Goal: Check status

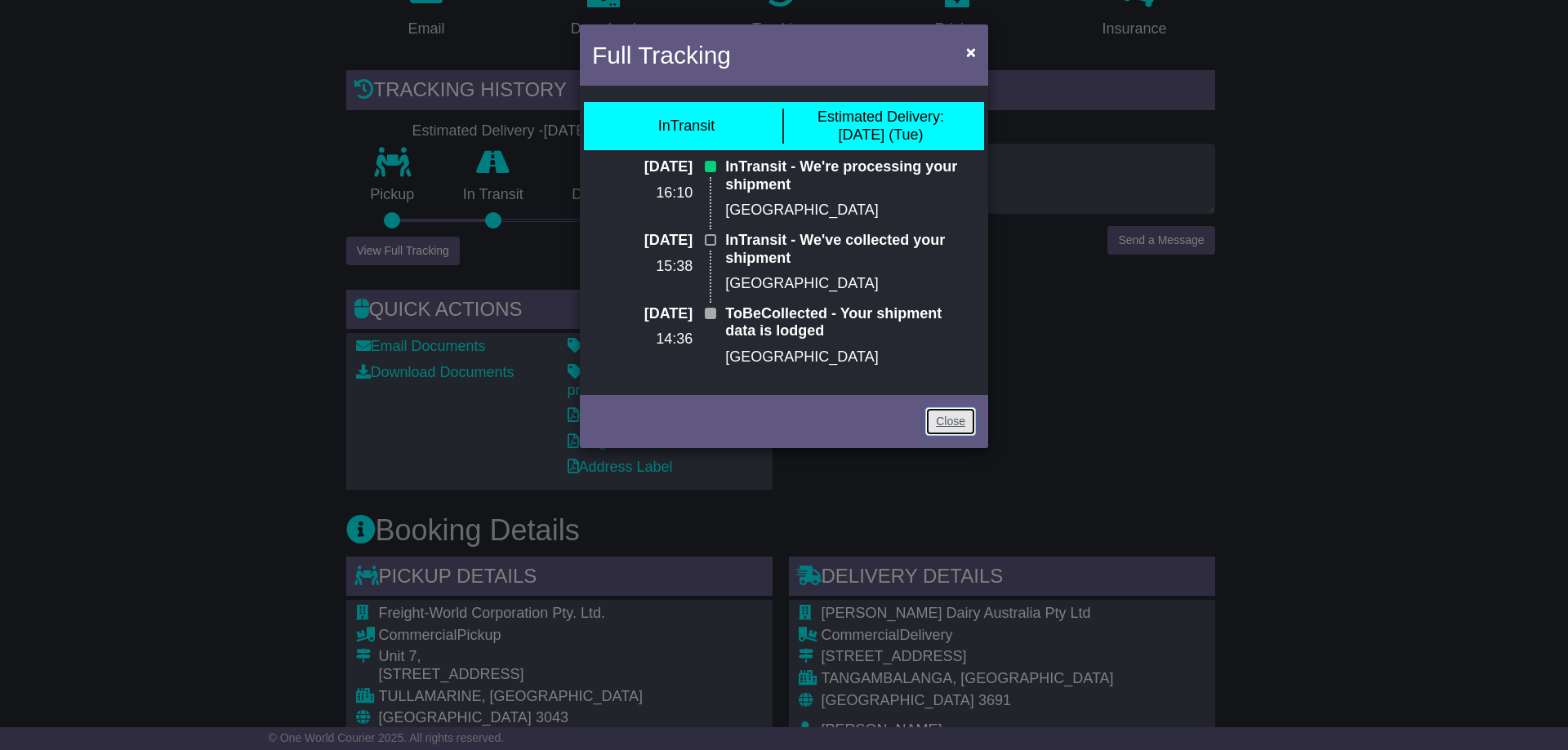
click at [960, 417] on link "Close" at bounding box center [950, 422] width 51 height 29
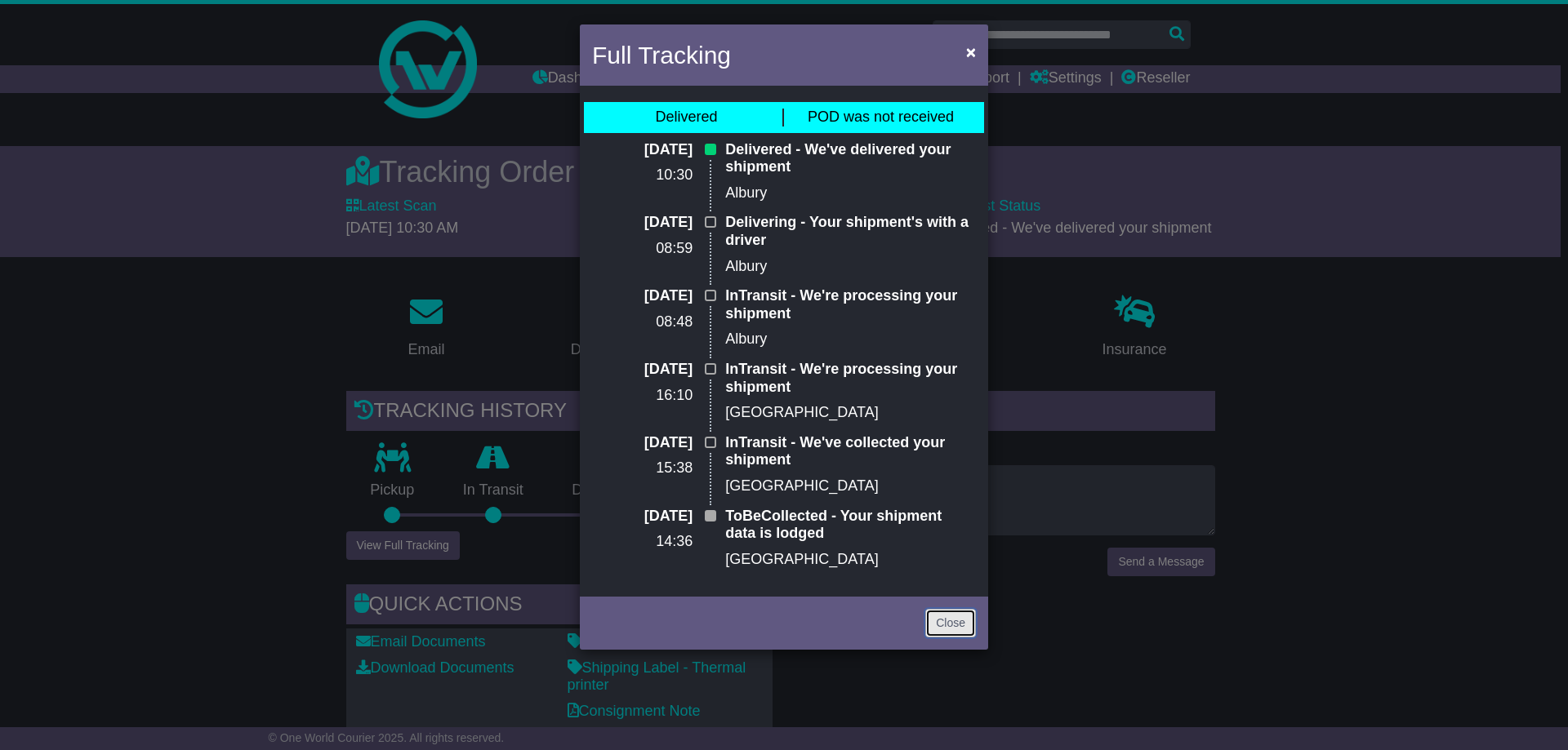
click at [947, 619] on link "Close" at bounding box center [950, 624] width 51 height 29
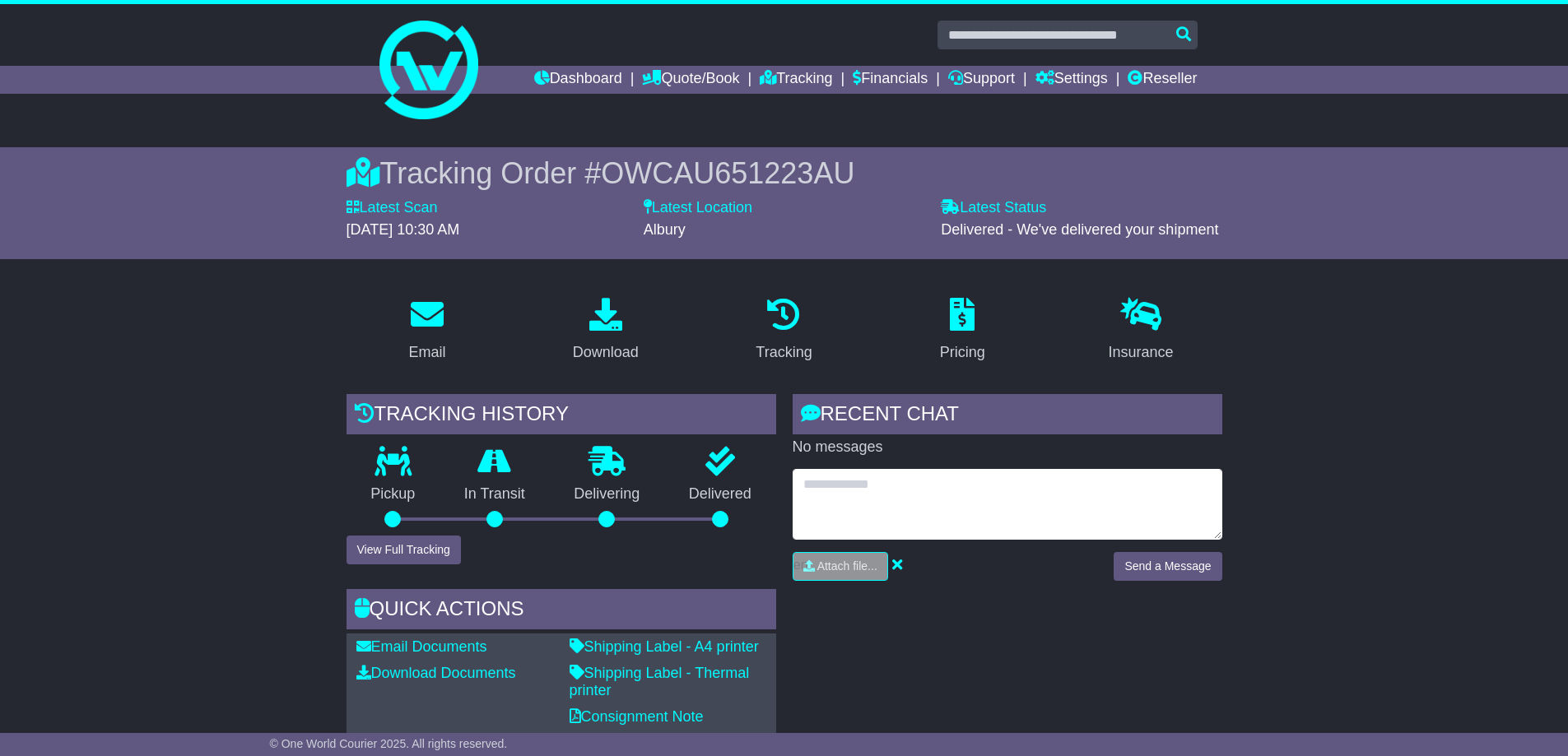
click at [941, 512] on textarea at bounding box center [1008, 504] width 430 height 70
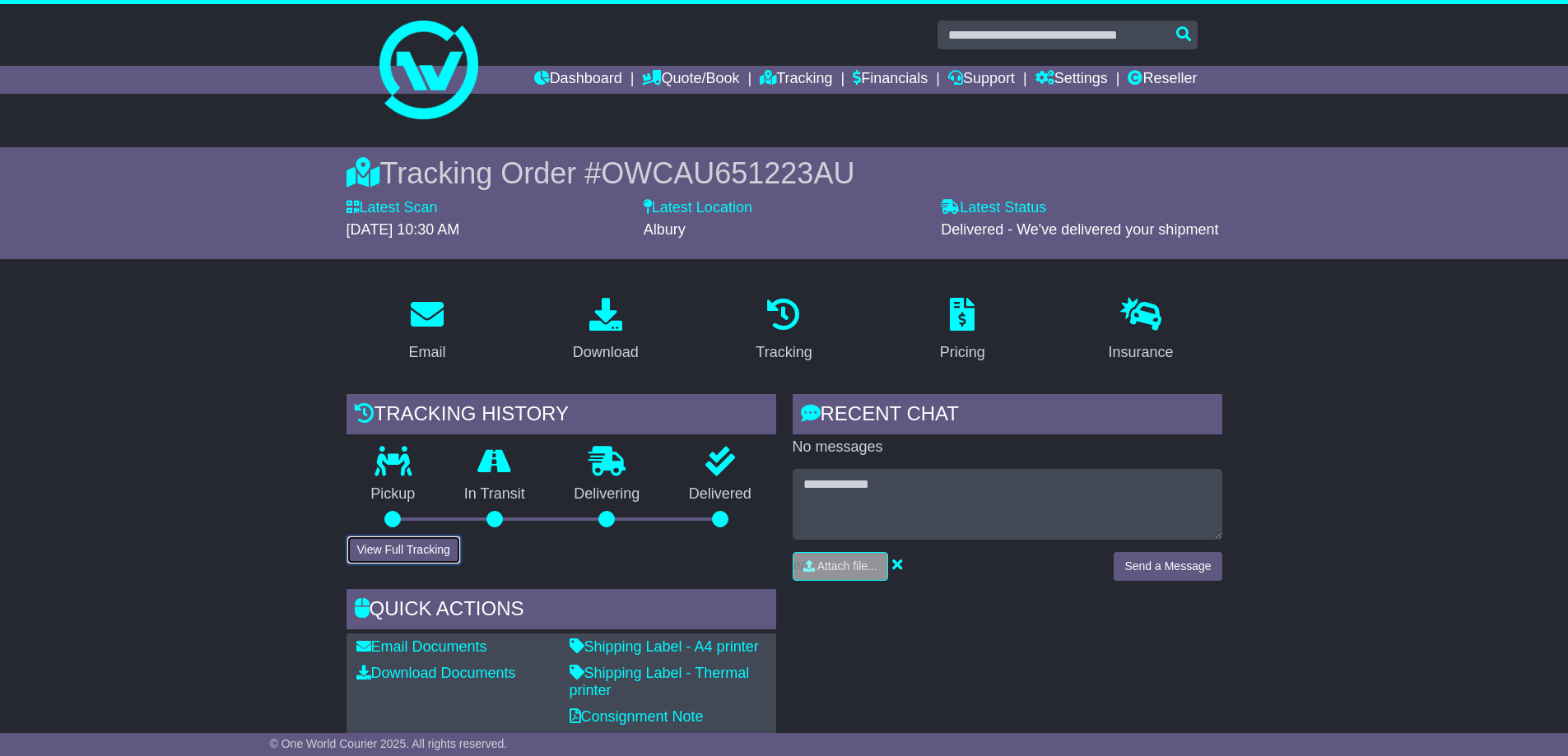
click at [410, 550] on button "View Full Tracking" at bounding box center [403, 550] width 114 height 29
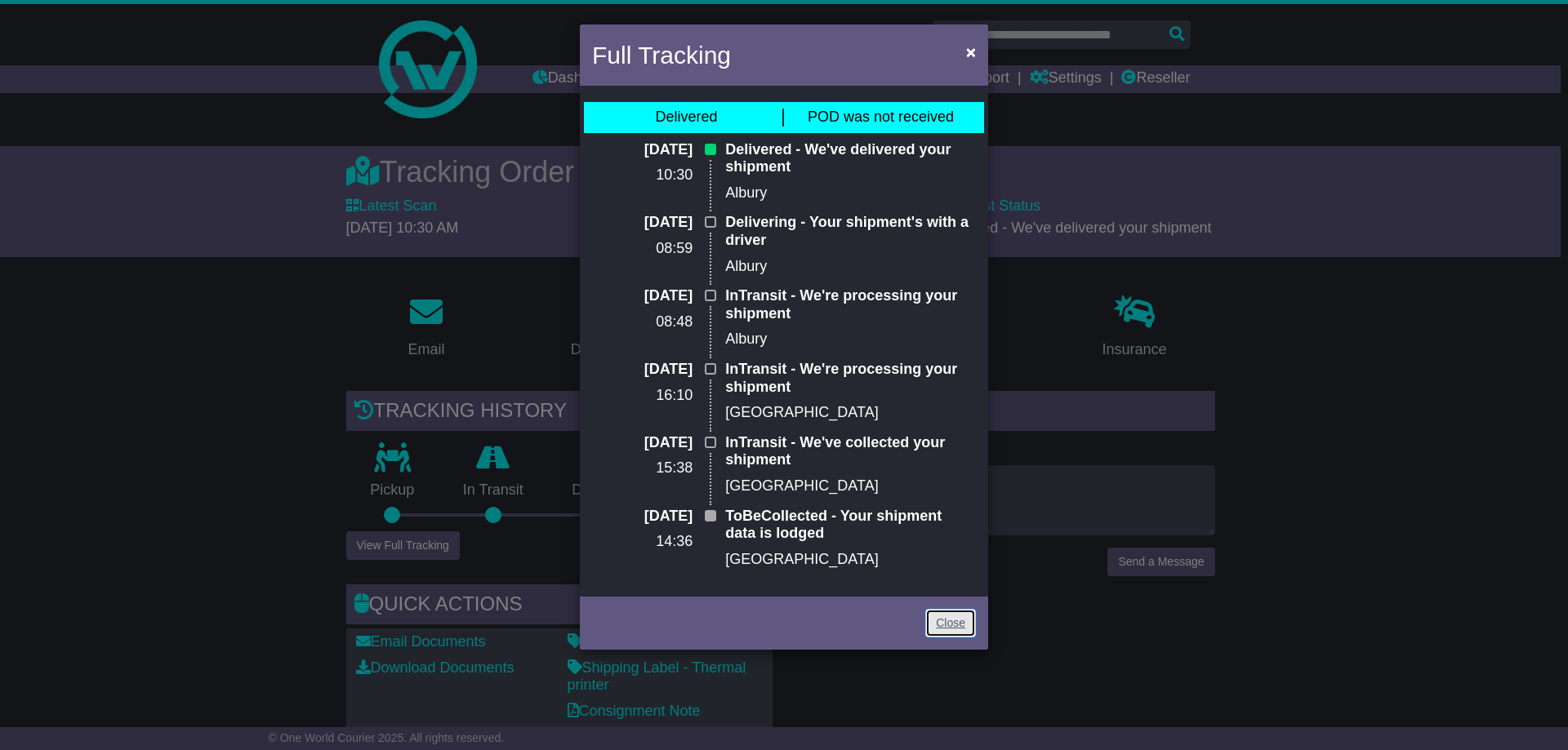
click at [941, 624] on link "Close" at bounding box center [950, 624] width 51 height 29
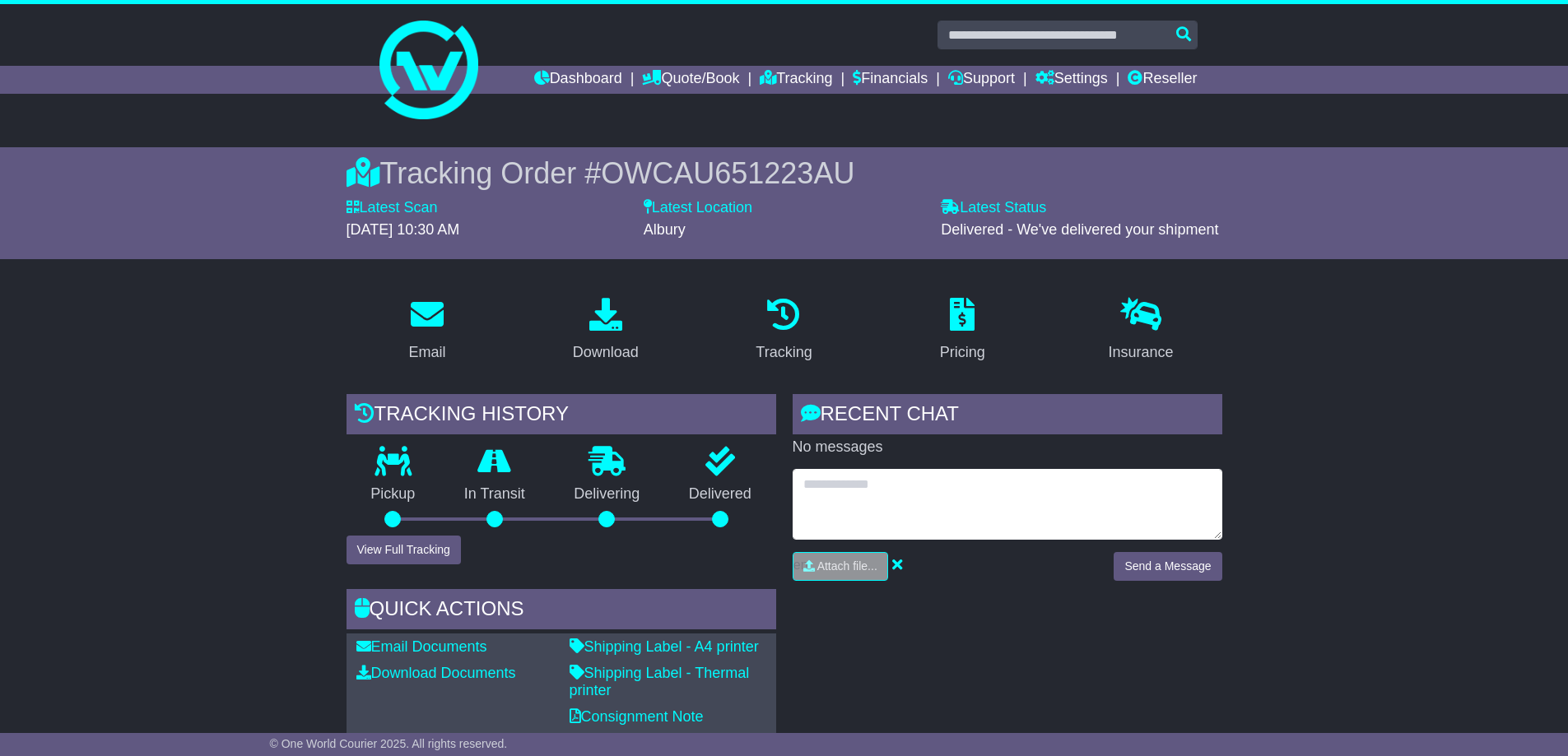
click at [965, 478] on textarea at bounding box center [1008, 504] width 430 height 70
type textarea "**********"
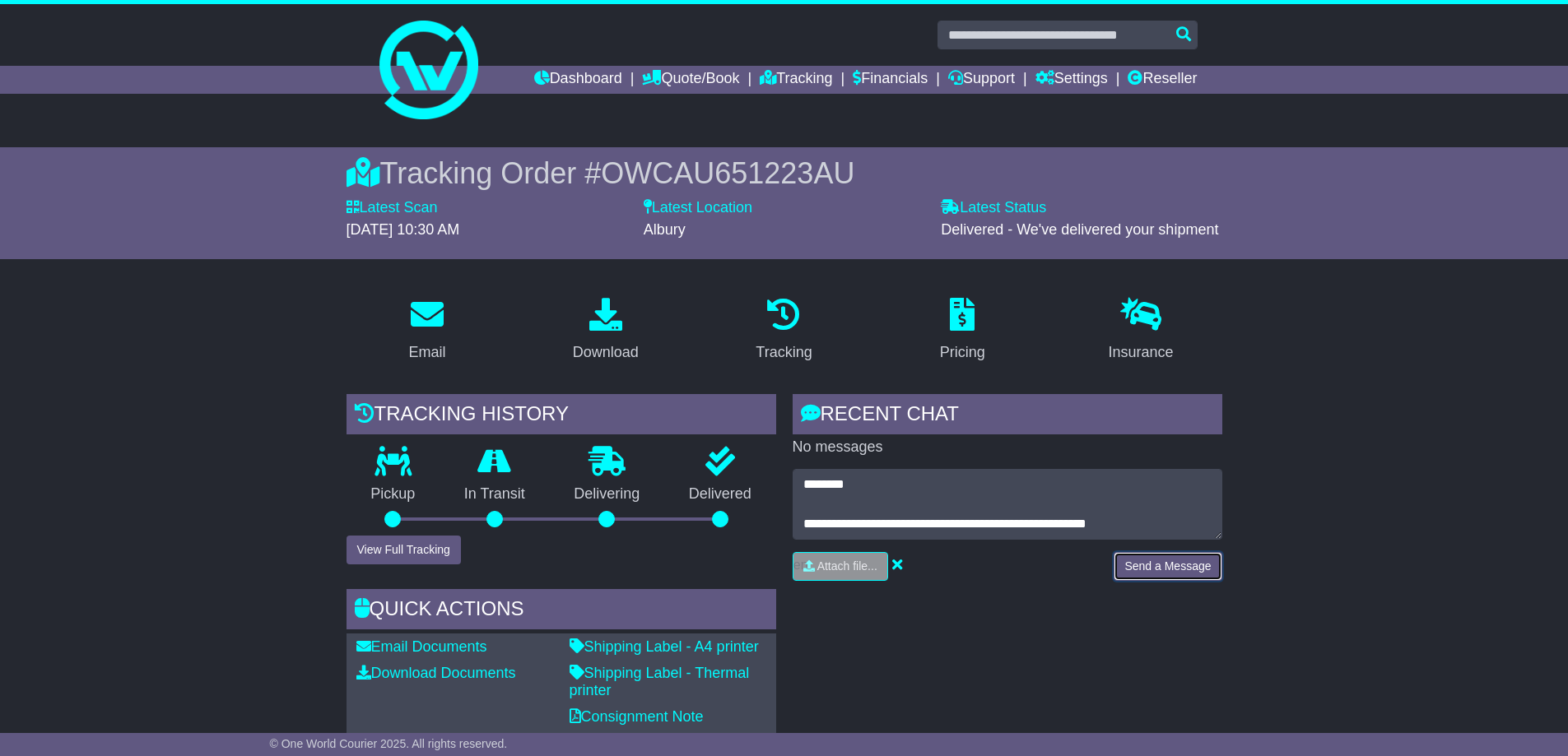
click at [1156, 566] on button "Send a Message" at bounding box center [1168, 567] width 108 height 29
